Goal: Navigation & Orientation: Find specific page/section

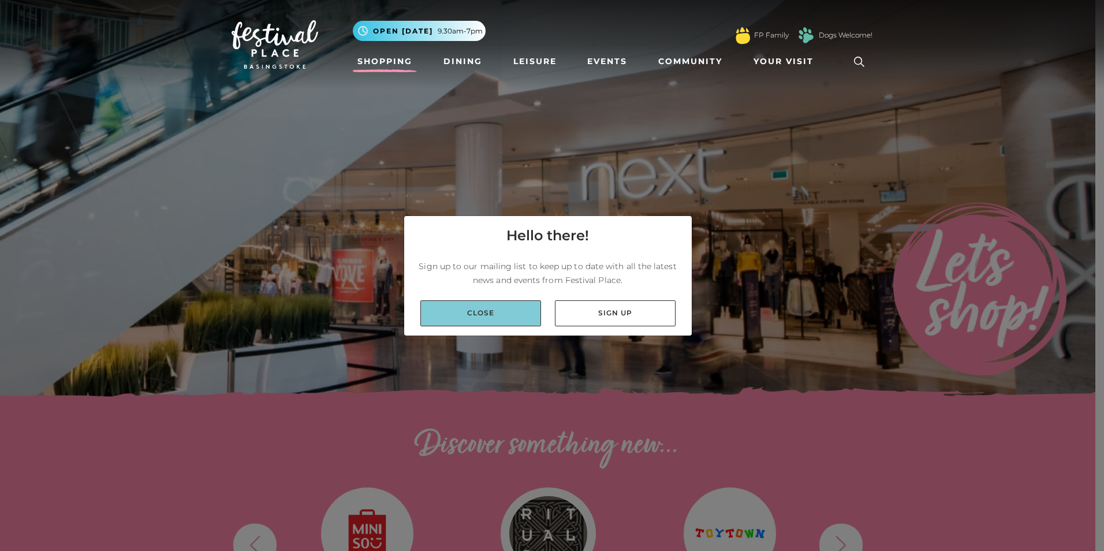
click at [513, 313] on link "Close" at bounding box center [480, 313] width 121 height 26
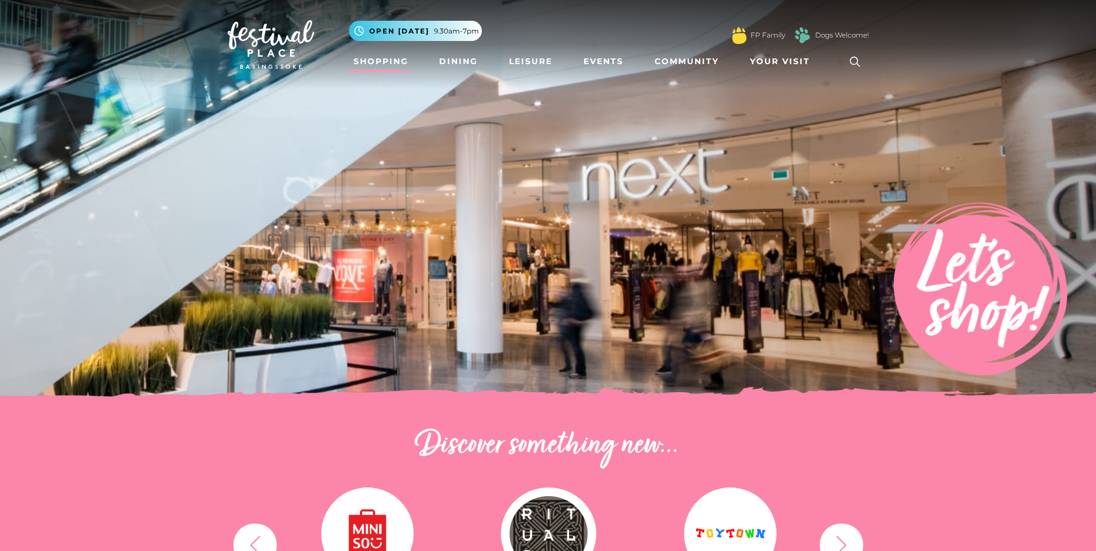
scroll to position [289, 0]
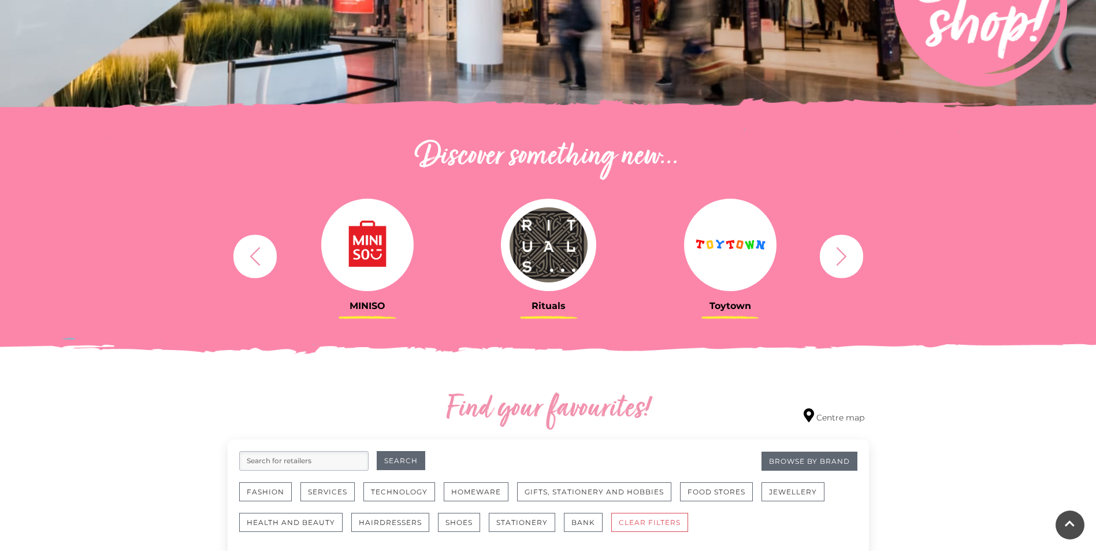
click at [373, 254] on img at bounding box center [367, 245] width 92 height 92
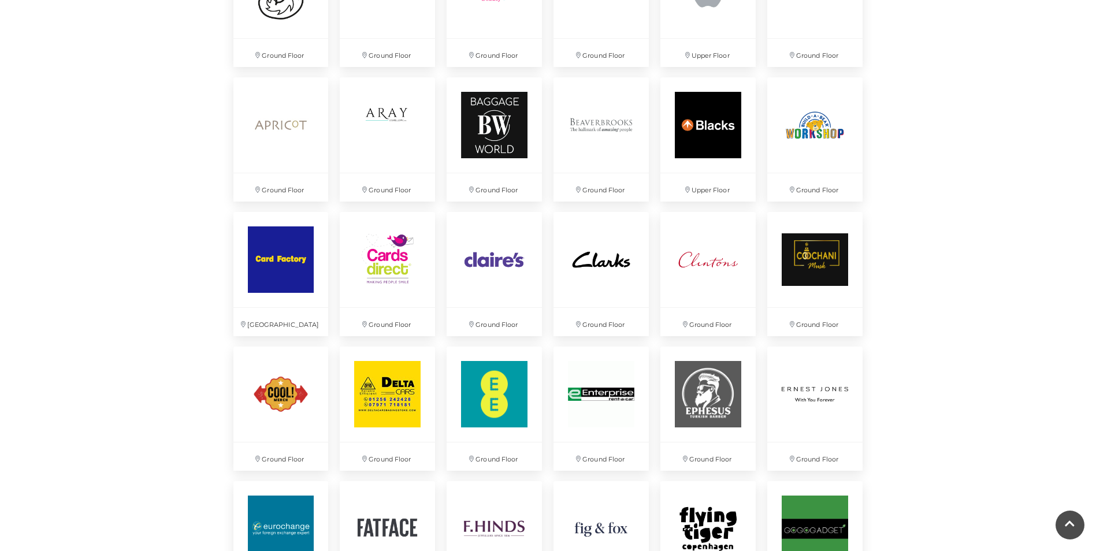
scroll to position [693, 0]
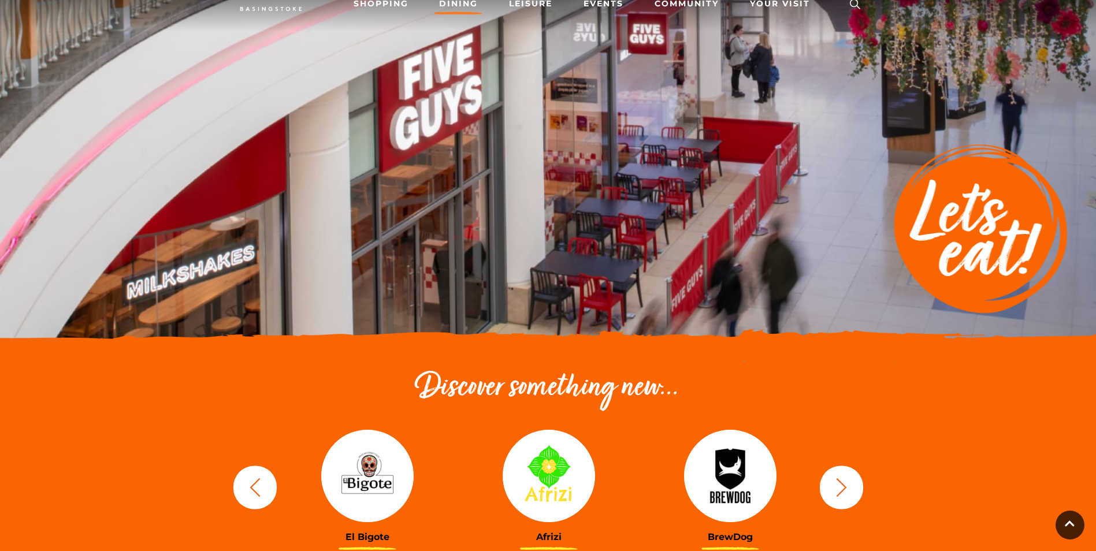
scroll to position [231, 0]
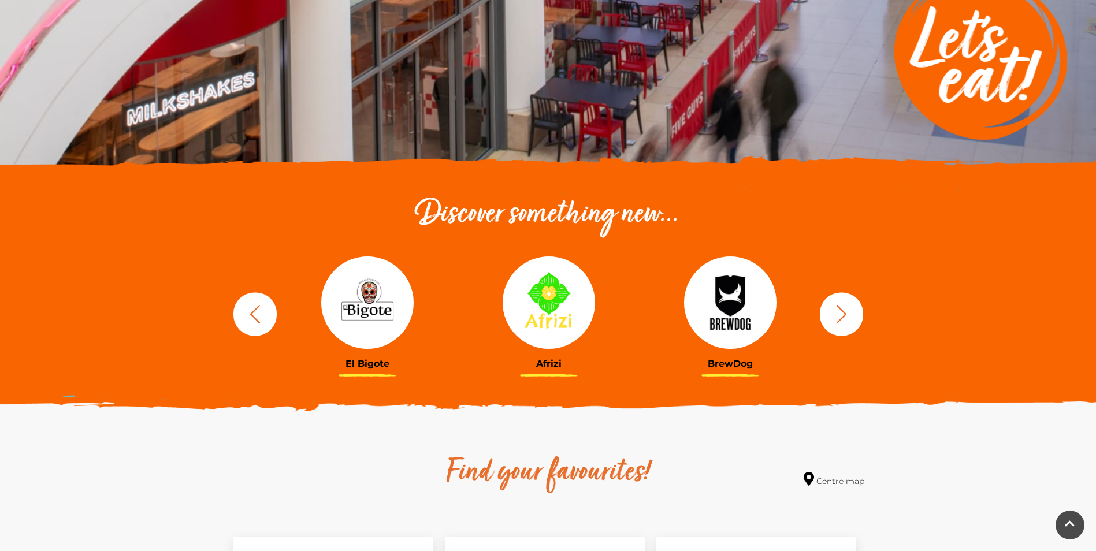
click at [838, 316] on icon "button" at bounding box center [840, 313] width 21 height 21
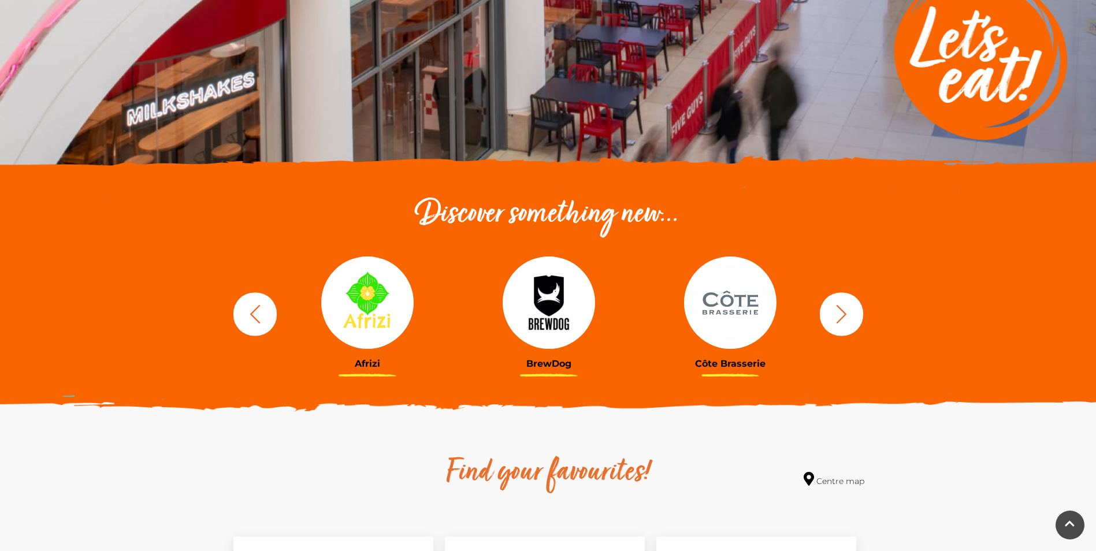
click at [844, 306] on icon "button" at bounding box center [840, 313] width 21 height 21
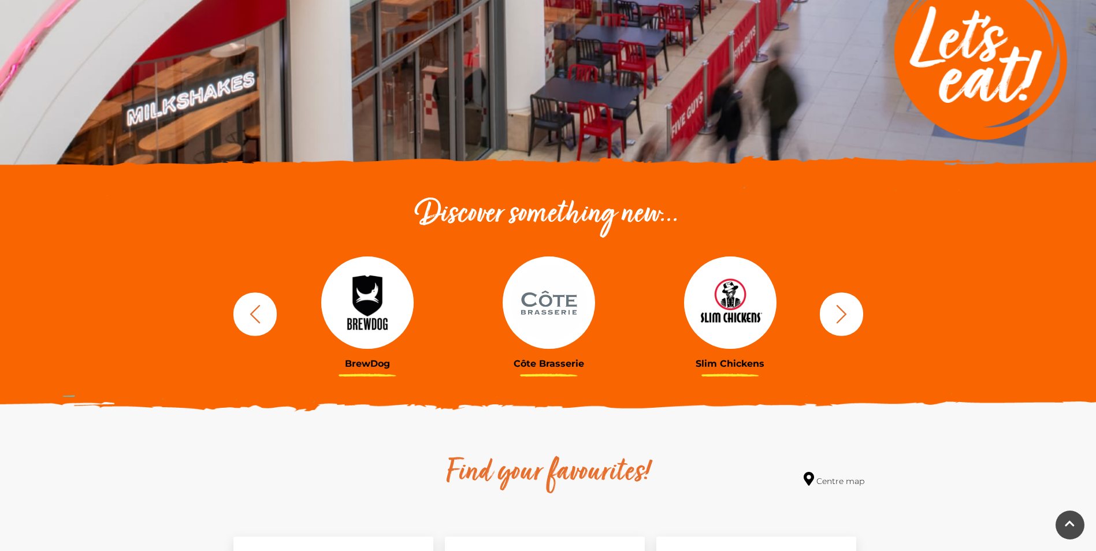
click at [716, 320] on img at bounding box center [730, 302] width 92 height 92
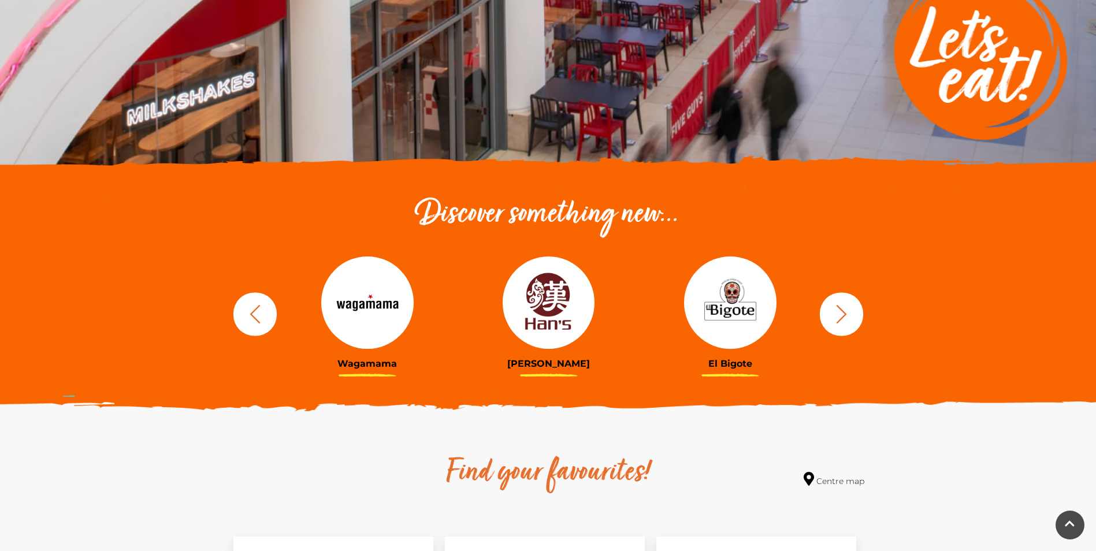
click at [537, 337] on img at bounding box center [548, 302] width 92 height 92
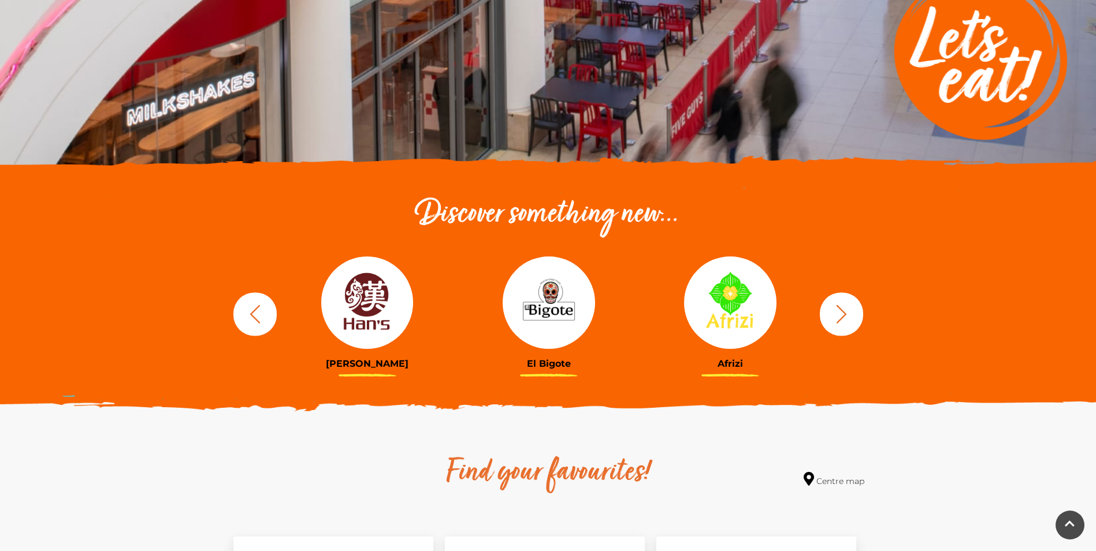
click at [837, 311] on icon "button" at bounding box center [840, 313] width 21 height 21
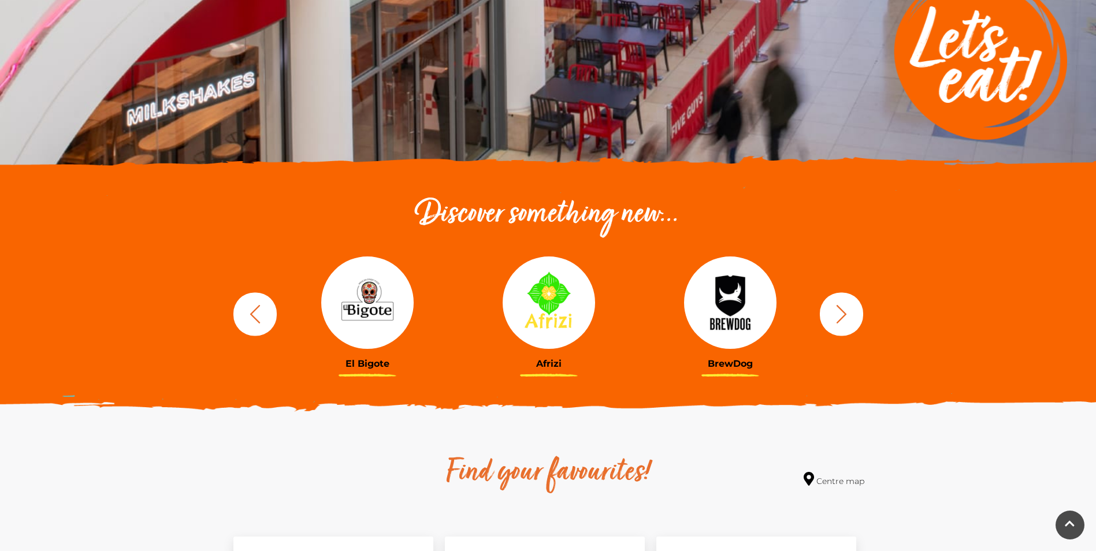
click at [838, 311] on icon "button" at bounding box center [840, 313] width 21 height 21
click at [839, 311] on icon "button" at bounding box center [840, 313] width 21 height 21
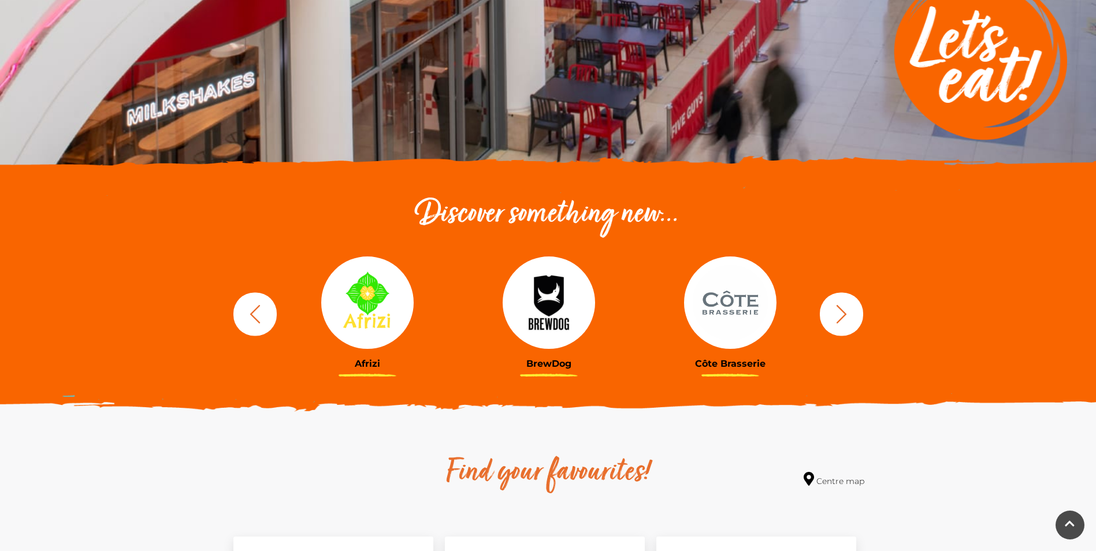
click at [839, 310] on icon "button" at bounding box center [840, 313] width 21 height 21
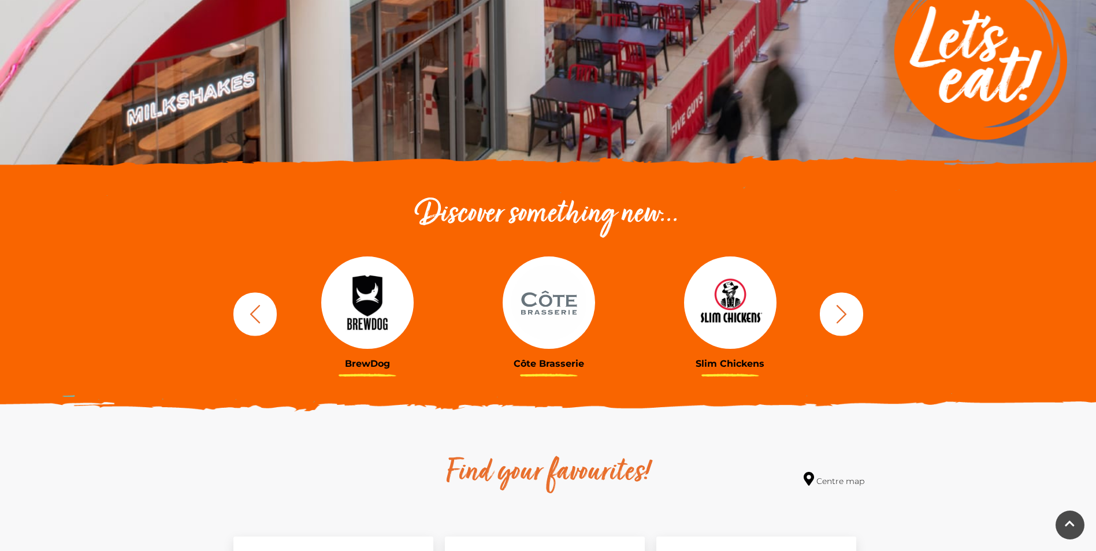
click at [838, 310] on icon "button" at bounding box center [840, 313] width 21 height 21
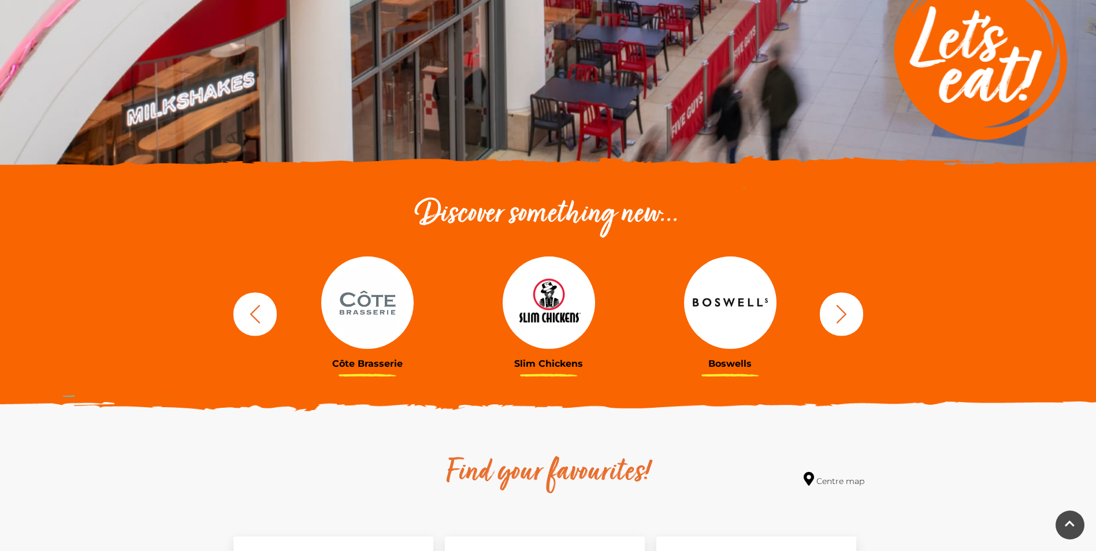
click at [576, 331] on img at bounding box center [548, 302] width 92 height 92
click at [554, 360] on h3 "Slim Chickens" at bounding box center [549, 363] width 164 height 11
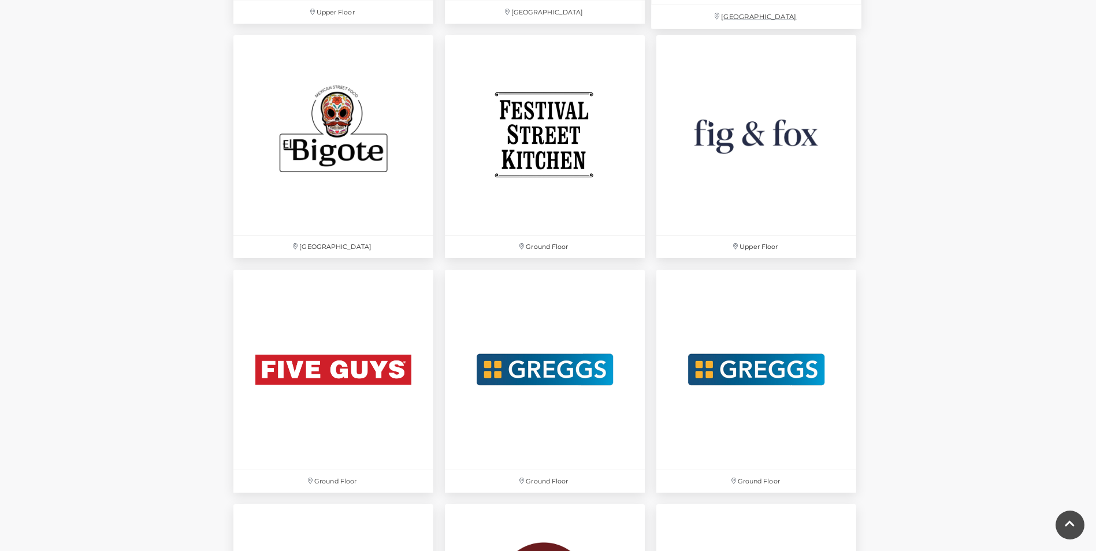
scroll to position [2195, 0]
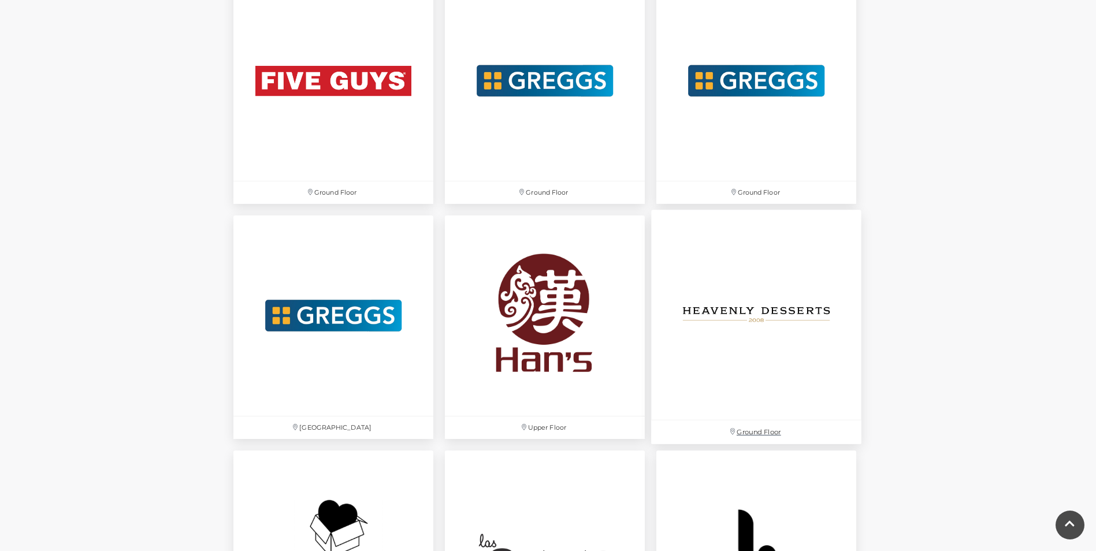
click at [714, 303] on img at bounding box center [756, 315] width 210 height 210
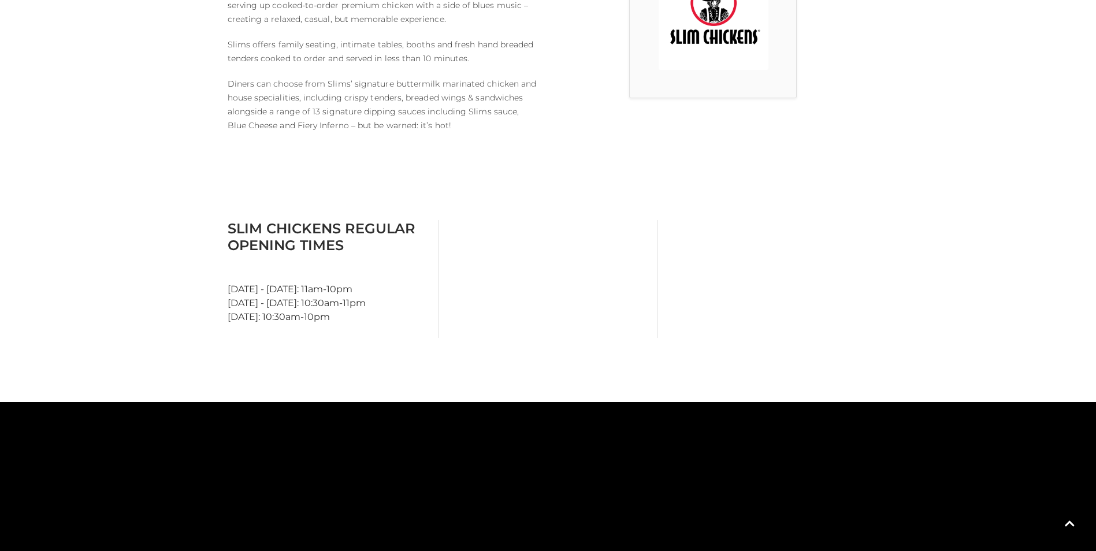
scroll to position [635, 0]
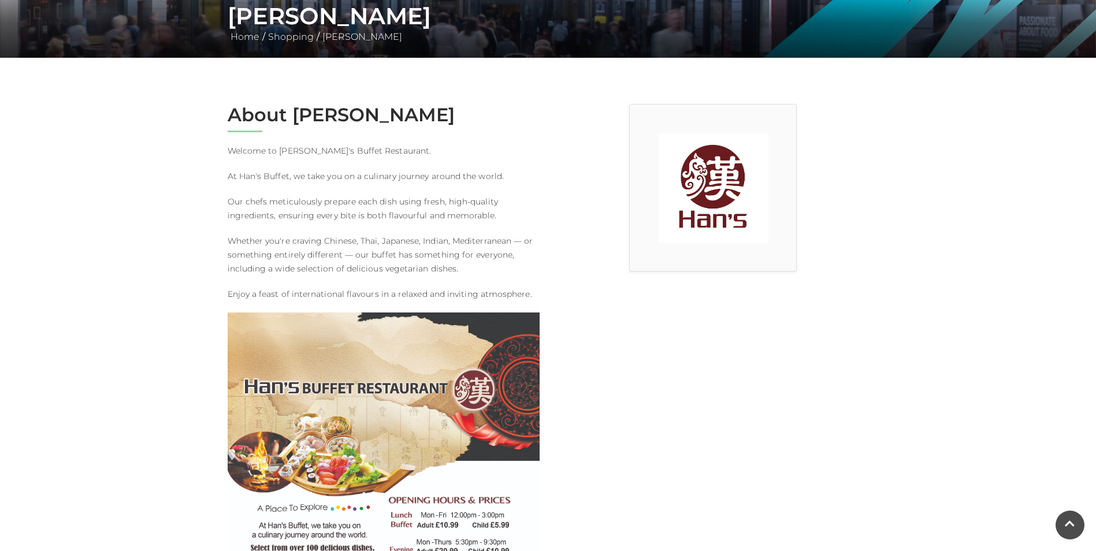
scroll to position [520, 0]
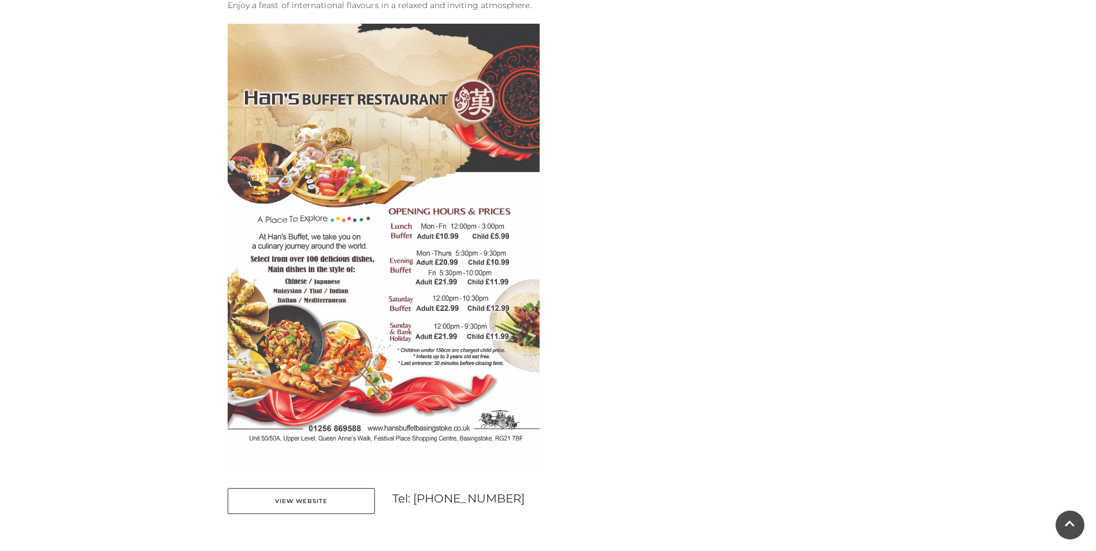
drag, startPoint x: 16, startPoint y: 0, endPoint x: 148, endPoint y: 43, distance: 139.0
click at [152, 53] on main "Hans Buffet Home / Shopping / Hans Buffet About Hans Buffet Welcome to Han's Bu…" at bounding box center [548, 343] width 1096 height 1726
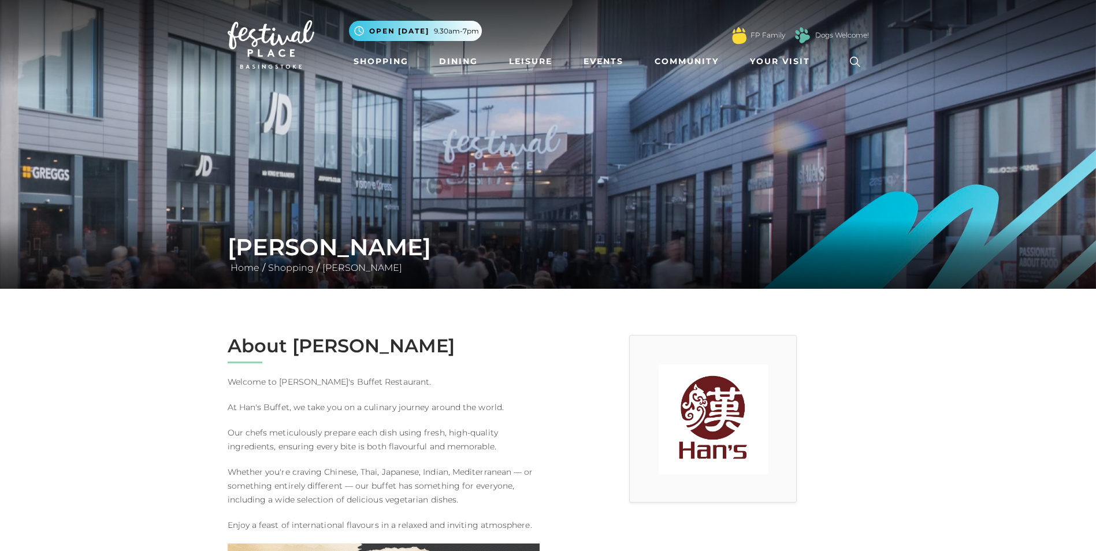
scroll to position [231, 0]
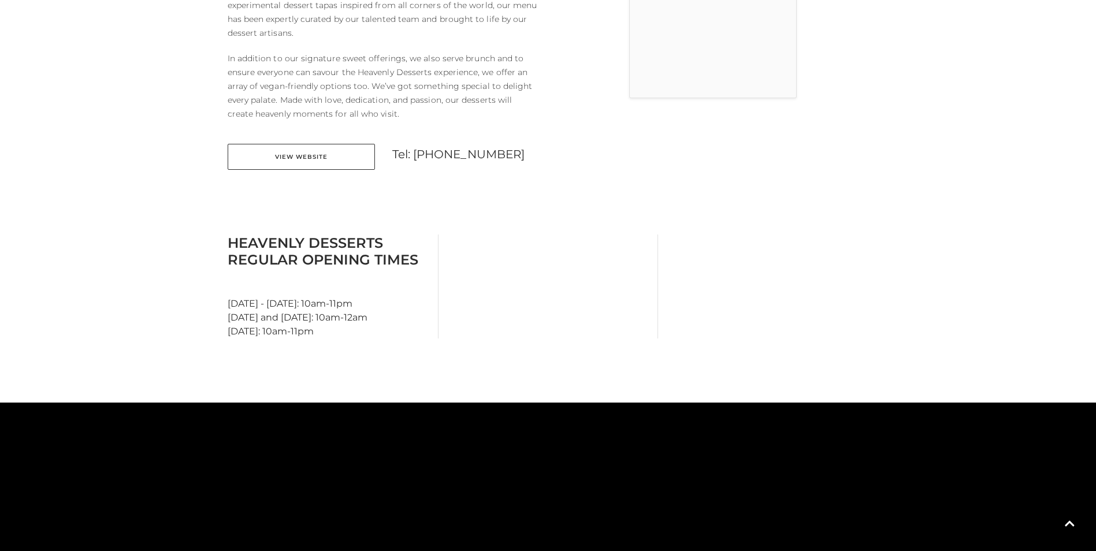
scroll to position [289, 0]
